Goal: Complete application form

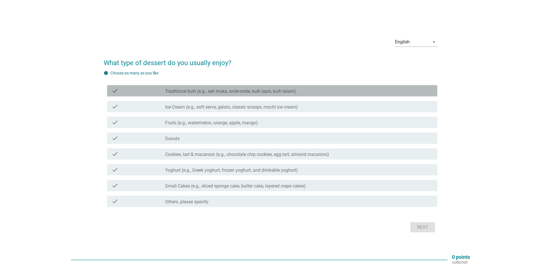
click at [219, 90] on label "Traditional kuih (e.g., seri muka, onde-onde, kuih lapis, kuih talam)" at bounding box center [230, 91] width 131 height 6
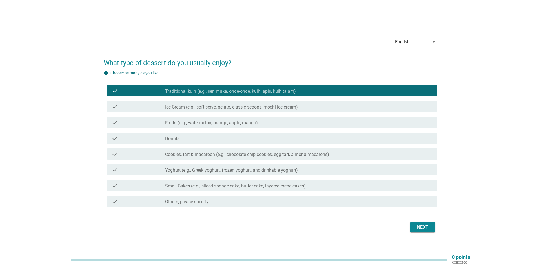
click at [209, 120] on div "check_box_outline_blank Fruits (e.g., watermelon, orange, apple, mango)" at bounding box center [299, 122] width 268 height 7
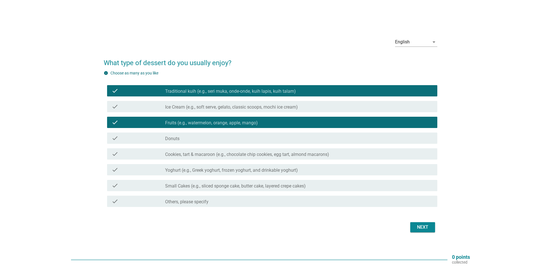
click at [213, 109] on label "Ice Cream (e.g., soft serve, gelato, classic scoops, mochi ice cream)" at bounding box center [231, 107] width 133 height 6
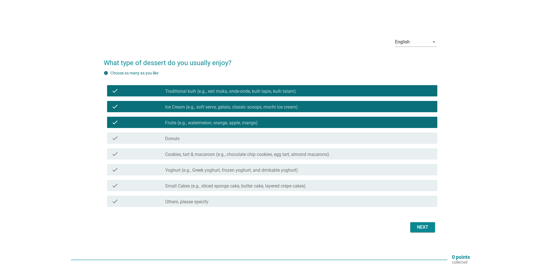
click at [206, 139] on div "check_box_outline_blank Donuts" at bounding box center [299, 138] width 268 height 7
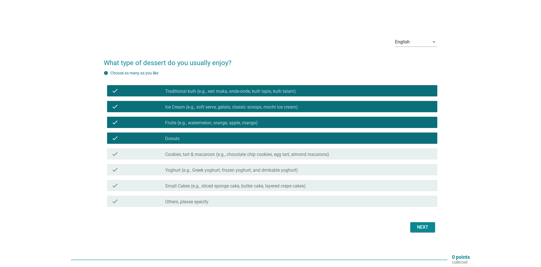
click at [201, 153] on label "Cookies, tart & macaroon (e.g., chocolate chip cookies, egg tart, almond macaro…" at bounding box center [247, 155] width 164 height 6
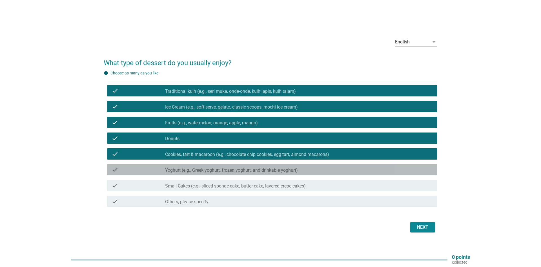
click at [205, 168] on label "Yoghurt (e.g., Greek yoghurt, frozen yoghurt, and drinkable yoghurt)" at bounding box center [231, 170] width 133 height 6
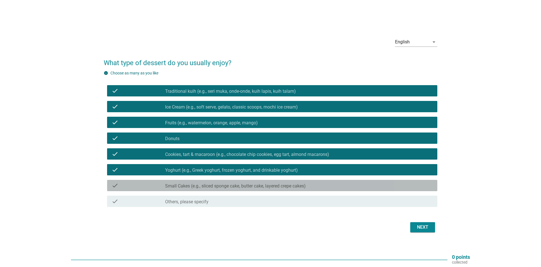
drag, startPoint x: 205, startPoint y: 183, endPoint x: 214, endPoint y: 184, distance: 8.8
click at [205, 183] on div "check_box_outline_blank Small Cakes (e.g., sliced sponge cake, butter cake, lay…" at bounding box center [299, 185] width 268 height 7
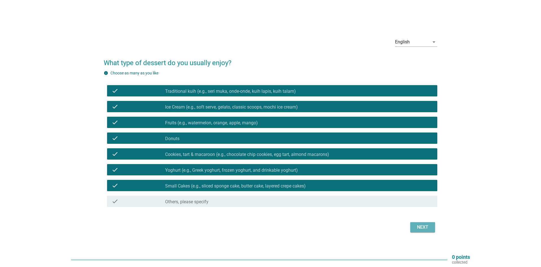
click at [413, 226] on button "Next" at bounding box center [422, 227] width 25 height 10
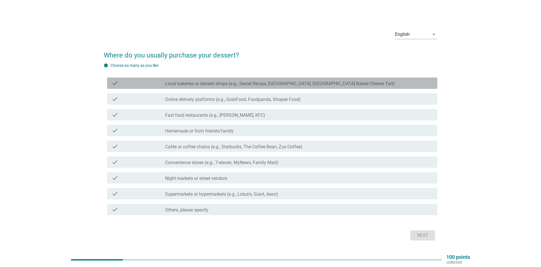
click at [214, 85] on label "Local bakeries or dessert shops (e.g., Secret Recipe, [GEOGRAPHIC_DATA], [GEOGR…" at bounding box center [280, 84] width 230 height 6
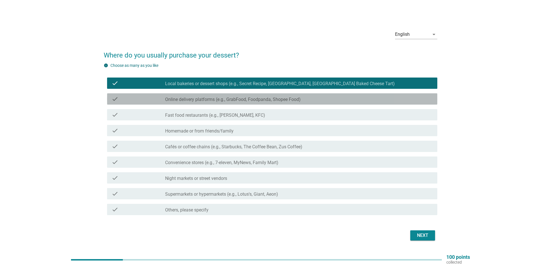
click at [209, 102] on label "Online delivery platforms (e.g., GrabFood, Foodpanda, Shopee Food)" at bounding box center [232, 100] width 135 height 6
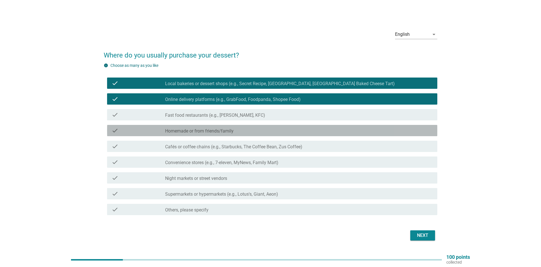
click at [217, 130] on label "Homemade or from friends/family" at bounding box center [199, 131] width 68 height 6
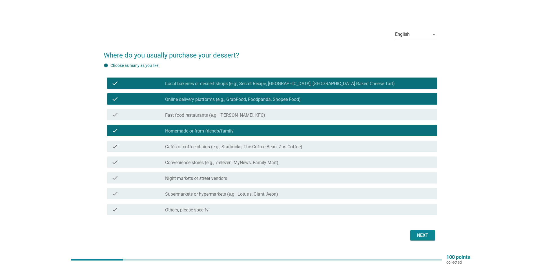
click at [219, 147] on label "Cafés or coffee chains (e.g., Starbucks, The Coffee Bean, Zus Coffee)" at bounding box center [233, 147] width 137 height 6
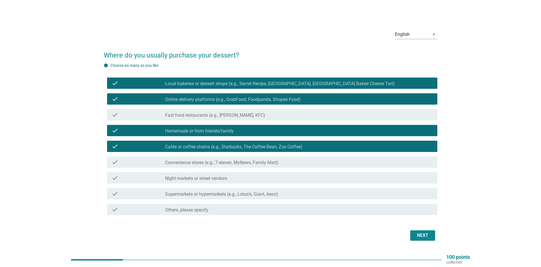
click at [229, 175] on div "check_box_outline_blank Night markets or street vendors" at bounding box center [299, 177] width 268 height 7
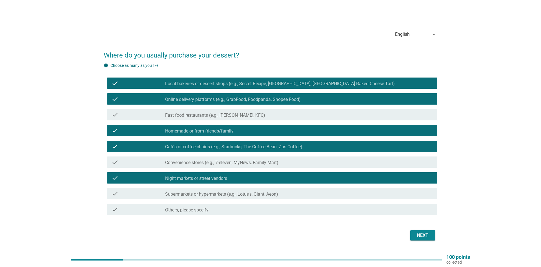
click at [420, 237] on div "Next" at bounding box center [423, 235] width 16 height 7
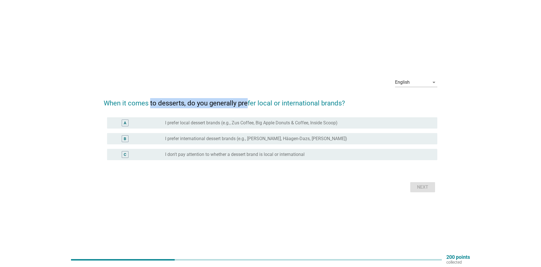
drag, startPoint x: 150, startPoint y: 97, endPoint x: 266, endPoint y: 110, distance: 117.2
click at [250, 109] on form "When it comes to desserts, do you generally prefer local or international brand…" at bounding box center [271, 142] width 334 height 101
click at [266, 110] on form "When it comes to desserts, do you generally prefer local or international brand…" at bounding box center [271, 142] width 334 height 101
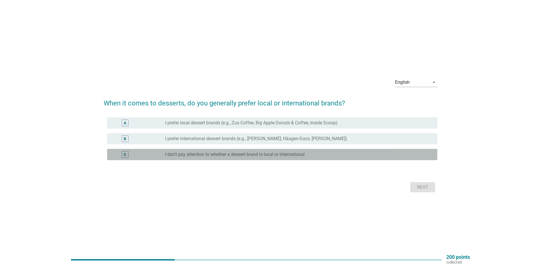
click at [210, 150] on div "C radio_button_unchecked I don't pay attention to whether a dessert brand is lo…" at bounding box center [272, 154] width 330 height 11
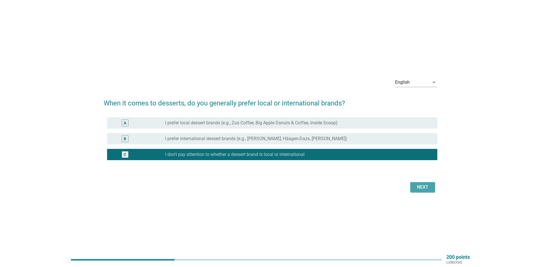
click at [424, 190] on div "Next" at bounding box center [423, 187] width 16 height 7
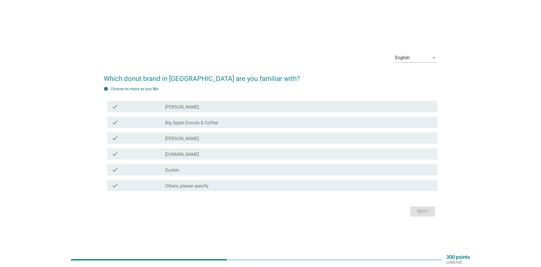
click at [164, 105] on div "check" at bounding box center [139, 106] width 54 height 7
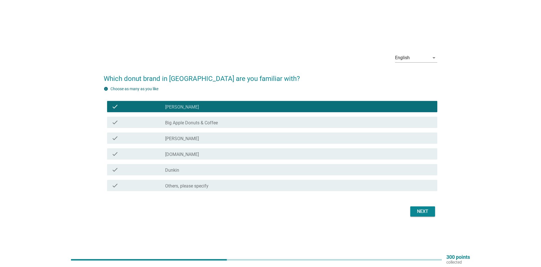
click at [170, 123] on label "Big Apple Donuts & Coffee" at bounding box center [191, 123] width 53 height 6
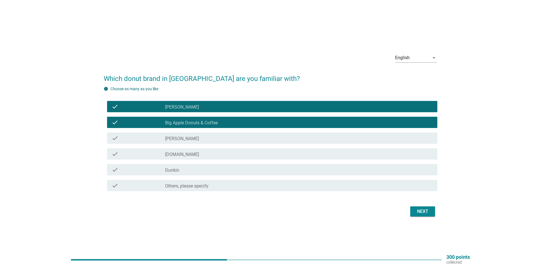
click at [173, 167] on label "Dunkin" at bounding box center [172, 170] width 14 height 6
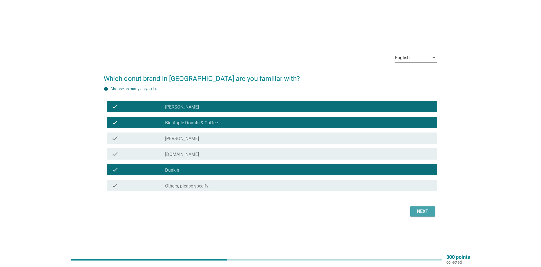
click at [413, 212] on button "Next" at bounding box center [422, 211] width 25 height 10
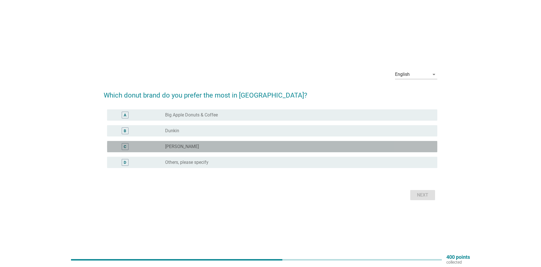
click at [186, 148] on label "[PERSON_NAME]" at bounding box center [182, 147] width 34 height 6
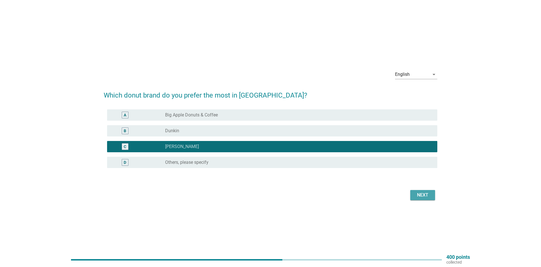
click at [428, 195] on div "Next" at bounding box center [423, 195] width 16 height 7
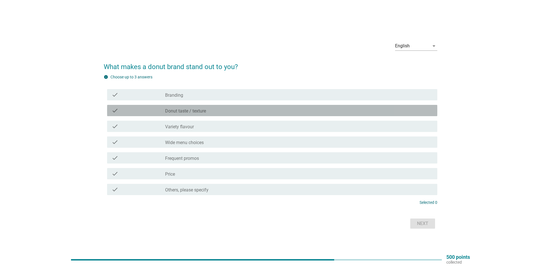
click at [181, 107] on div "check_box_outline_blank Donut taste / texture" at bounding box center [299, 110] width 268 height 7
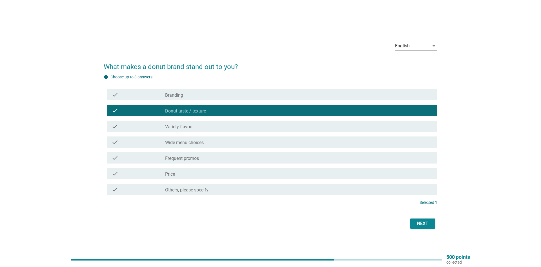
click at [183, 174] on div "check_box_outline_blank Price" at bounding box center [299, 173] width 268 height 7
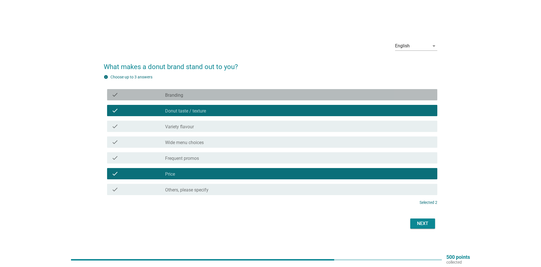
click at [200, 98] on div "check_box_outline_blank Branding" at bounding box center [299, 94] width 268 height 7
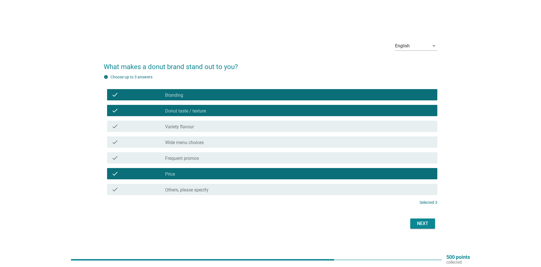
click at [428, 223] on div "Next" at bounding box center [423, 223] width 16 height 7
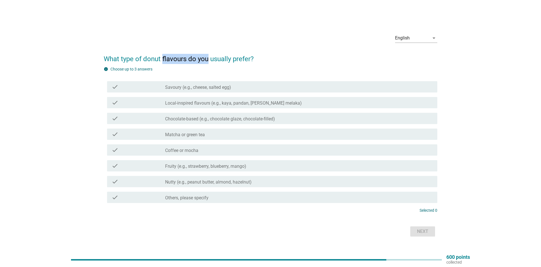
drag, startPoint x: 162, startPoint y: 57, endPoint x: 207, endPoint y: 61, distance: 45.2
click at [207, 61] on h2 "What type of donut flavours do you usually prefer?" at bounding box center [271, 56] width 334 height 16
click at [222, 118] on label "Chocolate-based (e.g., chocolate glaze, chocolate-filled)" at bounding box center [220, 119] width 110 height 6
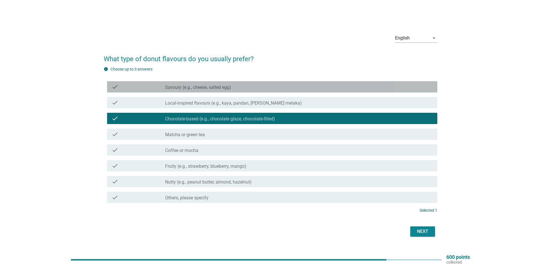
click at [228, 89] on label "Savoury (e.g., cheese, salted egg)" at bounding box center [198, 88] width 66 height 6
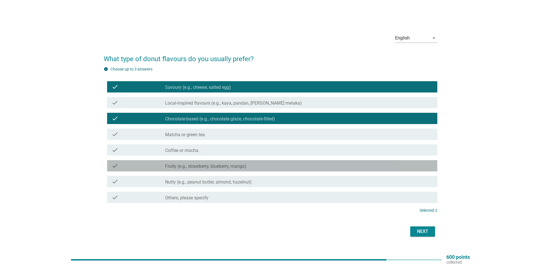
click at [234, 164] on label "Fruity (e.g., strawberry, blueberry, mango)" at bounding box center [205, 166] width 81 height 6
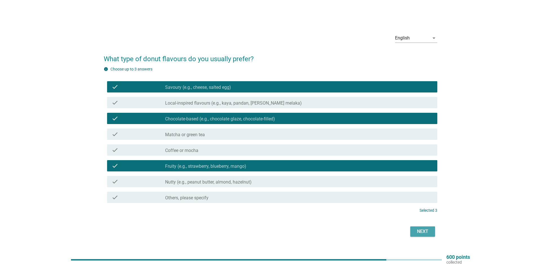
click at [430, 227] on button "Next" at bounding box center [422, 231] width 25 height 10
